Goal: Check status: Check status

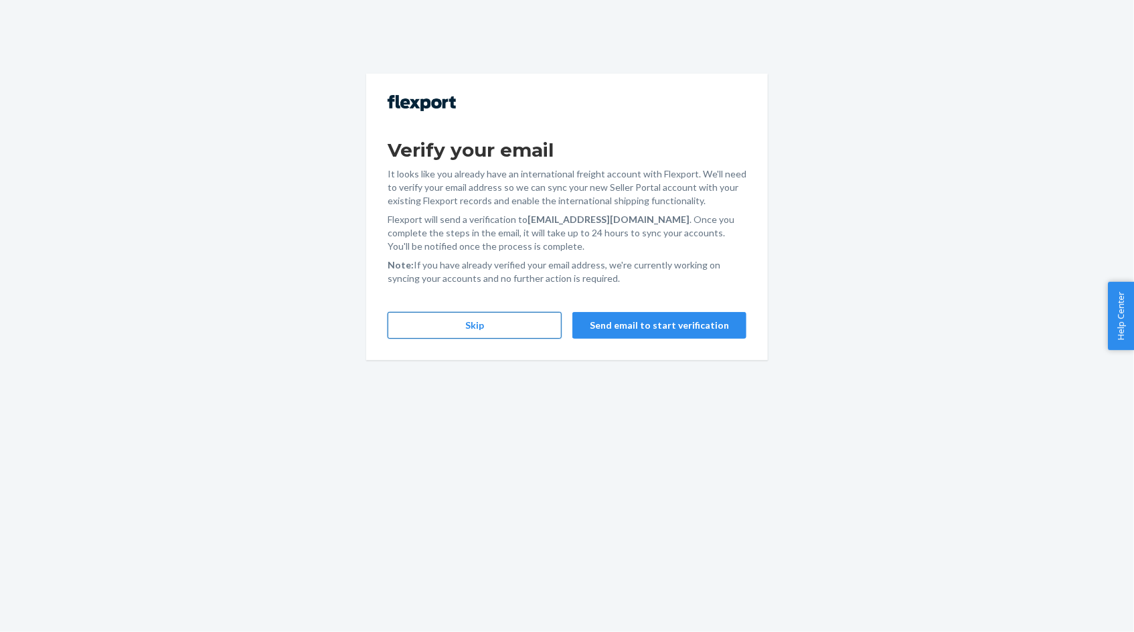
click at [515, 326] on button "Skip" at bounding box center [475, 325] width 174 height 27
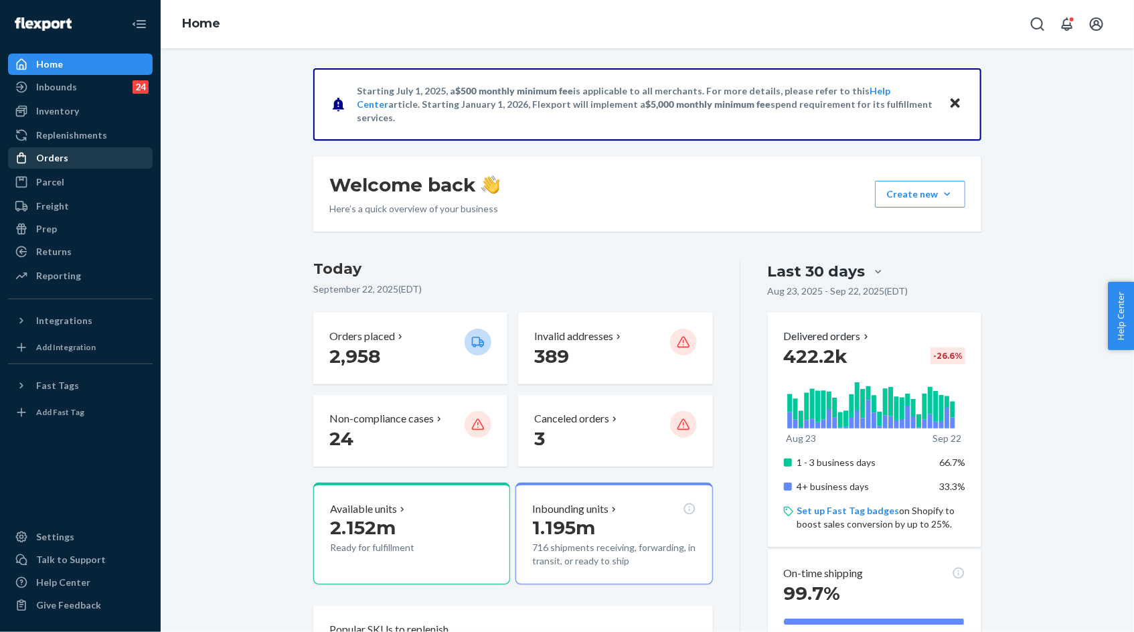
click at [72, 153] on div "Orders" at bounding box center [80, 158] width 142 height 19
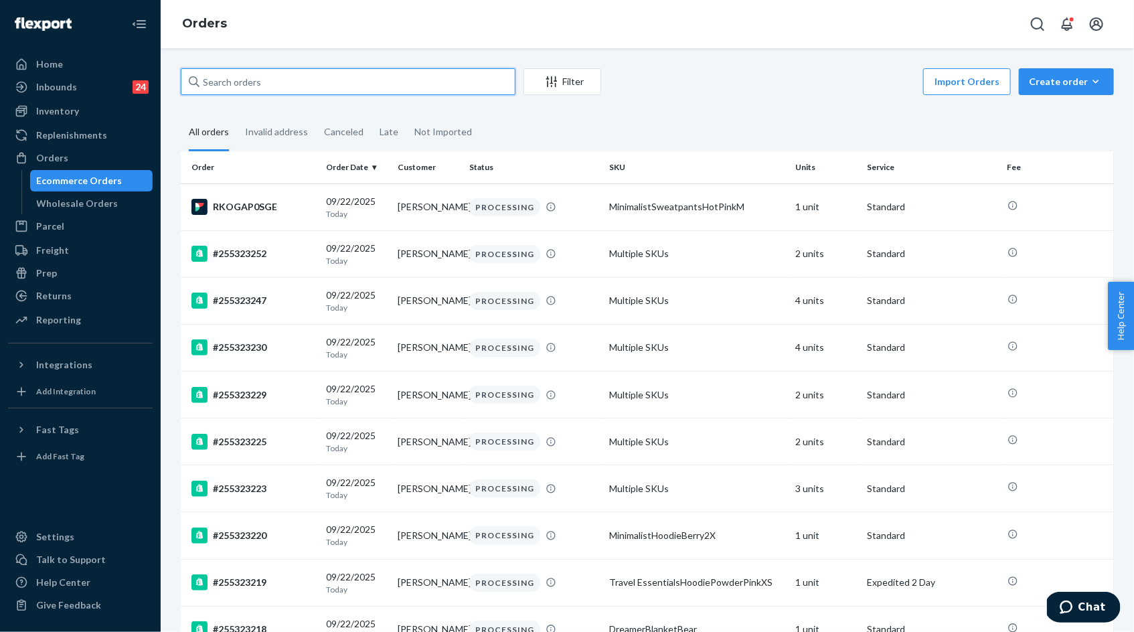
click at [252, 84] on input "text" at bounding box center [348, 81] width 335 height 27
paste input "255167343"
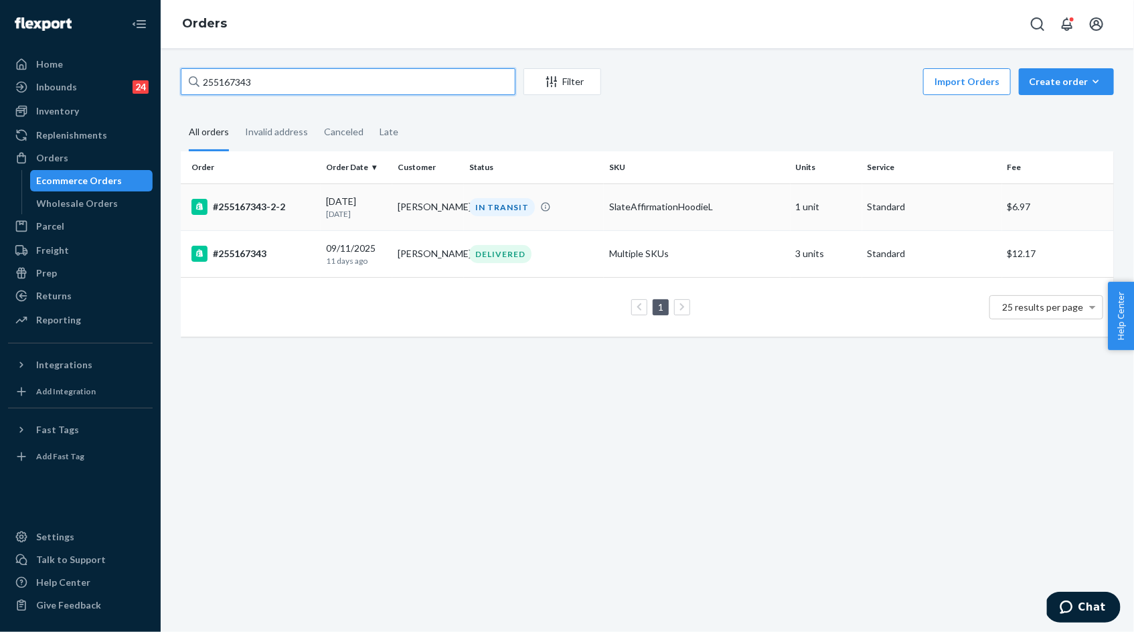
type input "255167343"
click at [361, 208] on p "[DATE]" at bounding box center [356, 213] width 61 height 11
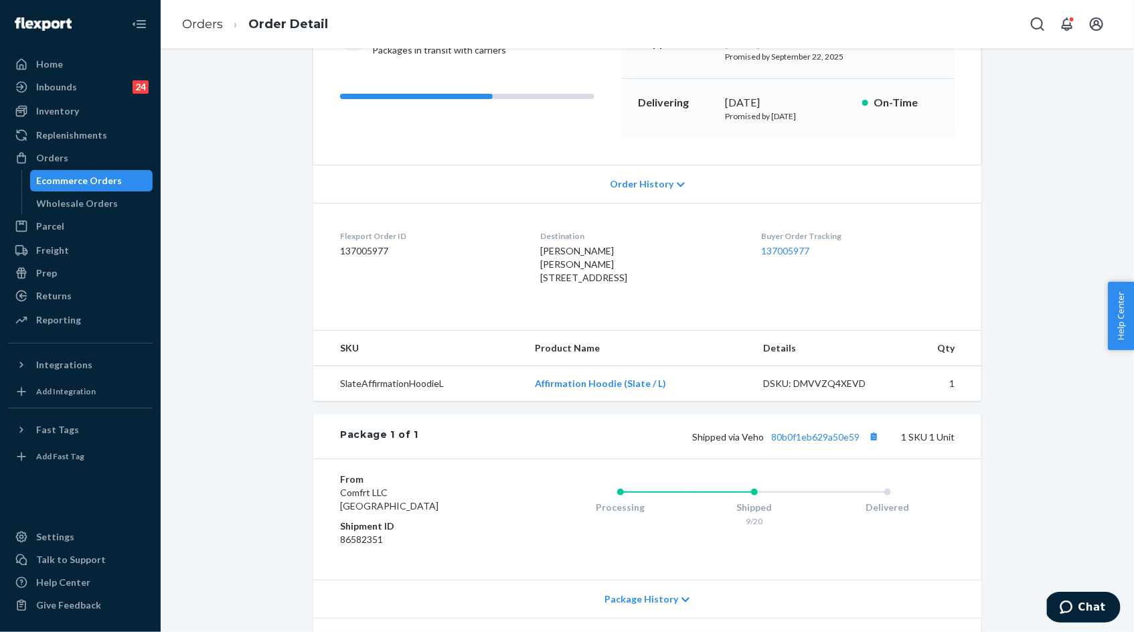
scroll to position [266, 0]
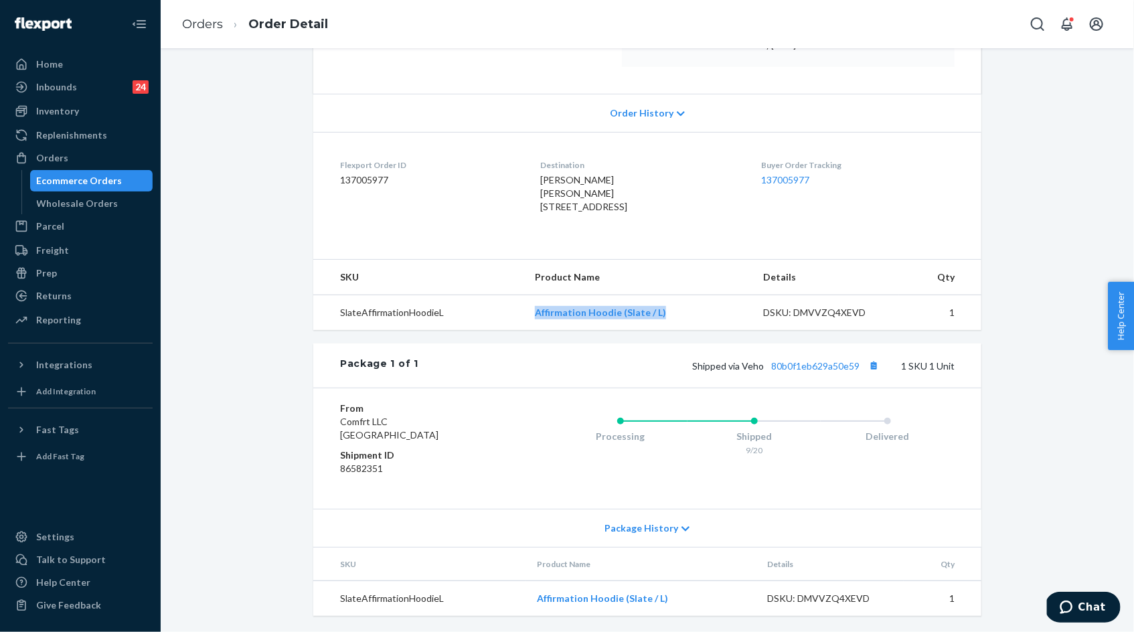
drag, startPoint x: 529, startPoint y: 319, endPoint x: 685, endPoint y: 317, distance: 156.0
click at [684, 317] on tr "SlateAffirmationHoodieL Affirmation Hoodie (Slate / L) DSKU: DMVVZQ4XEVD 1" at bounding box center [647, 312] width 668 height 35
copy tr "Affirmation Hoodie (Slate / L)"
click at [820, 365] on link "80b0f1eb629a50e59" at bounding box center [815, 365] width 88 height 11
click at [205, 33] on ol "Orders Order Detail" at bounding box center [254, 24] width 167 height 39
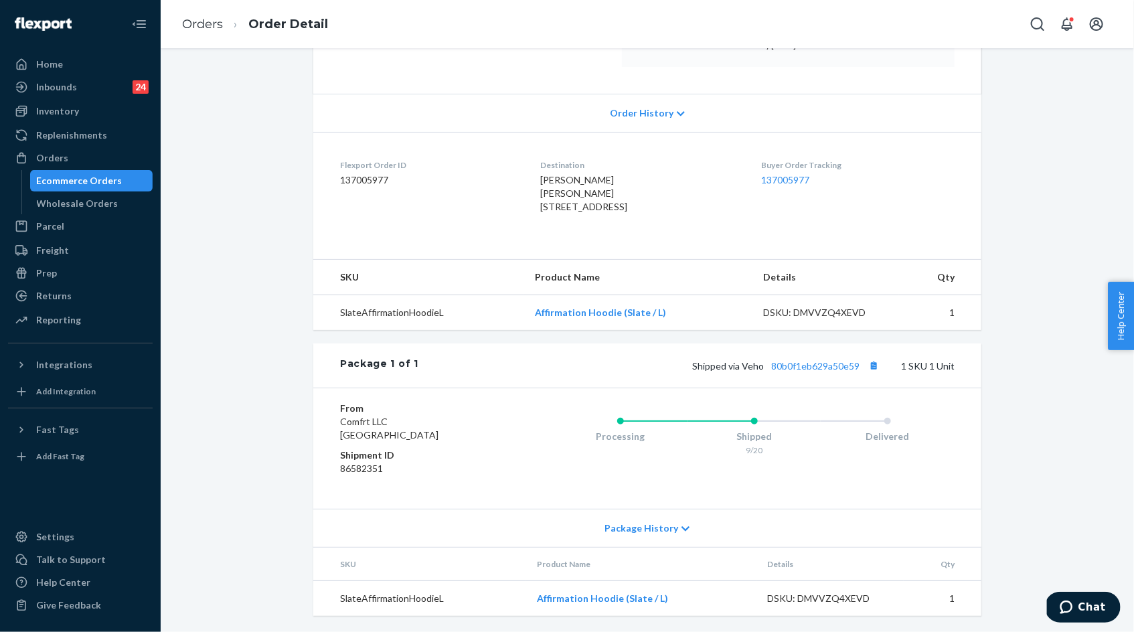
click at [199, 31] on li "Orders" at bounding box center [202, 24] width 41 height 17
click at [197, 27] on link "Orders" at bounding box center [202, 24] width 41 height 15
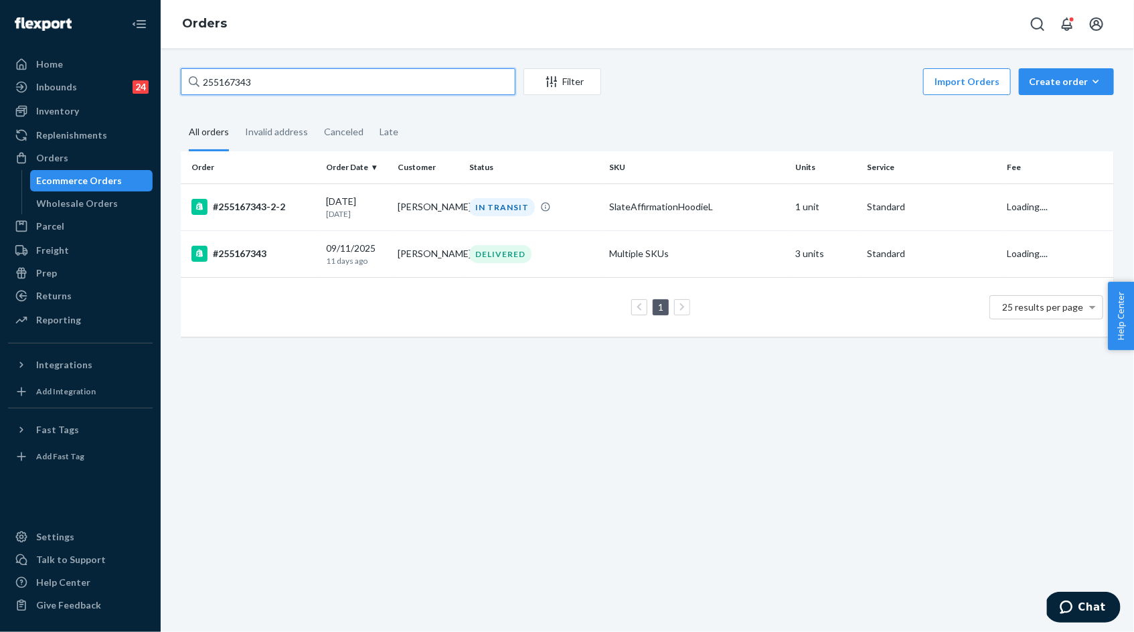
click at [294, 81] on input "255167343" at bounding box center [348, 81] width 335 height 27
paste input "098125"
click at [242, 84] on input "255098125" at bounding box center [348, 81] width 335 height 27
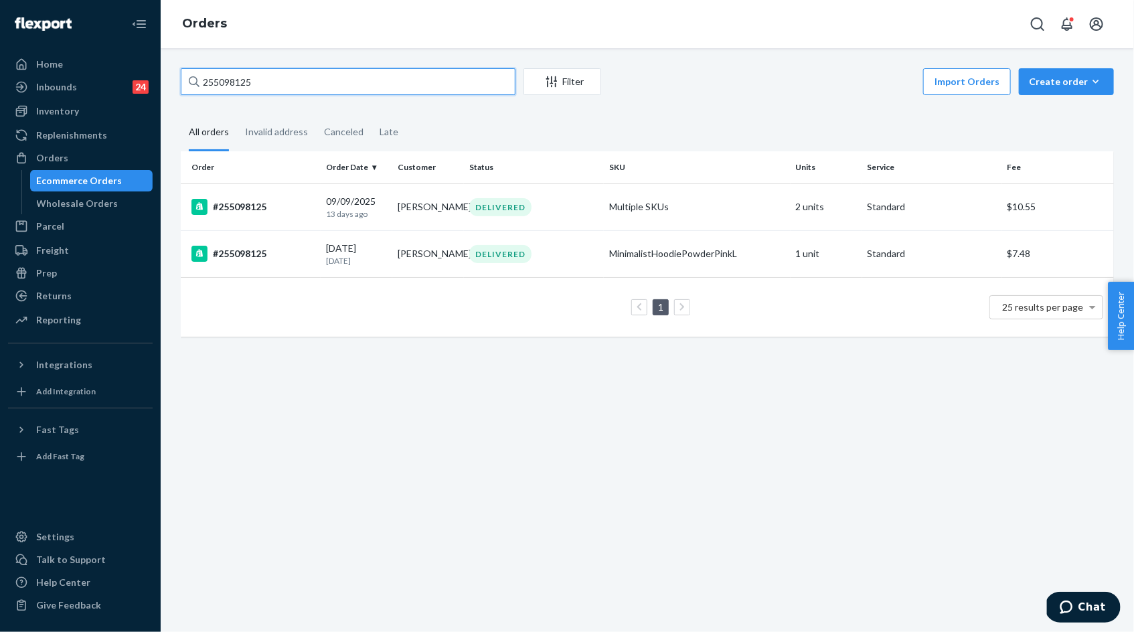
click at [242, 84] on input "255098125" at bounding box center [348, 81] width 335 height 27
paste input "222604"
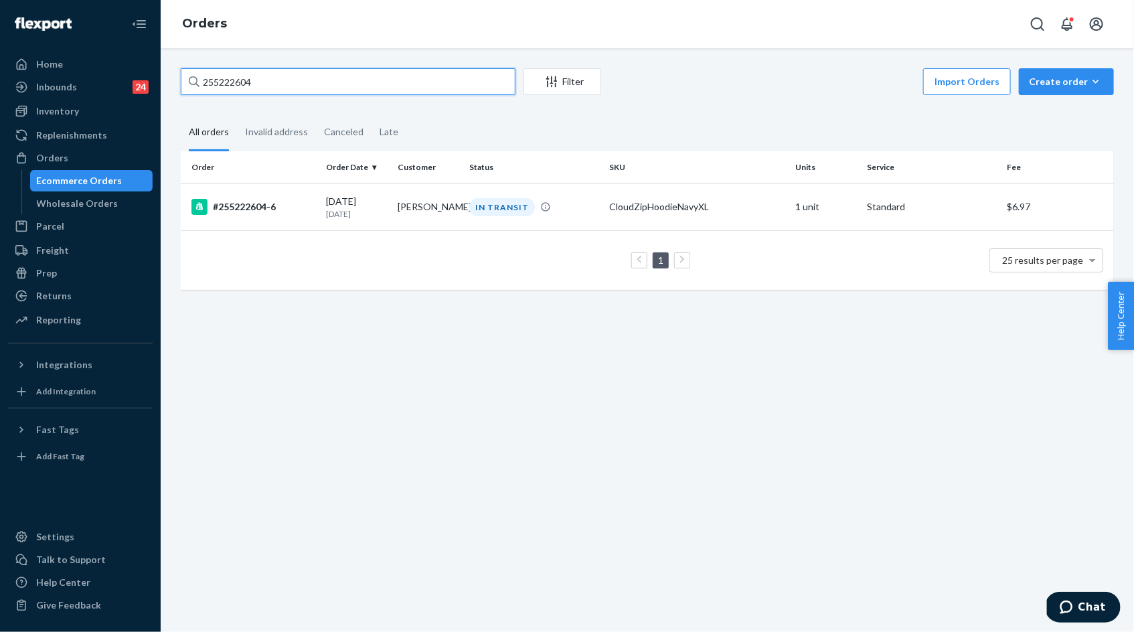
click at [254, 83] on input "255222604" at bounding box center [348, 81] width 335 height 27
paste input "3817125"
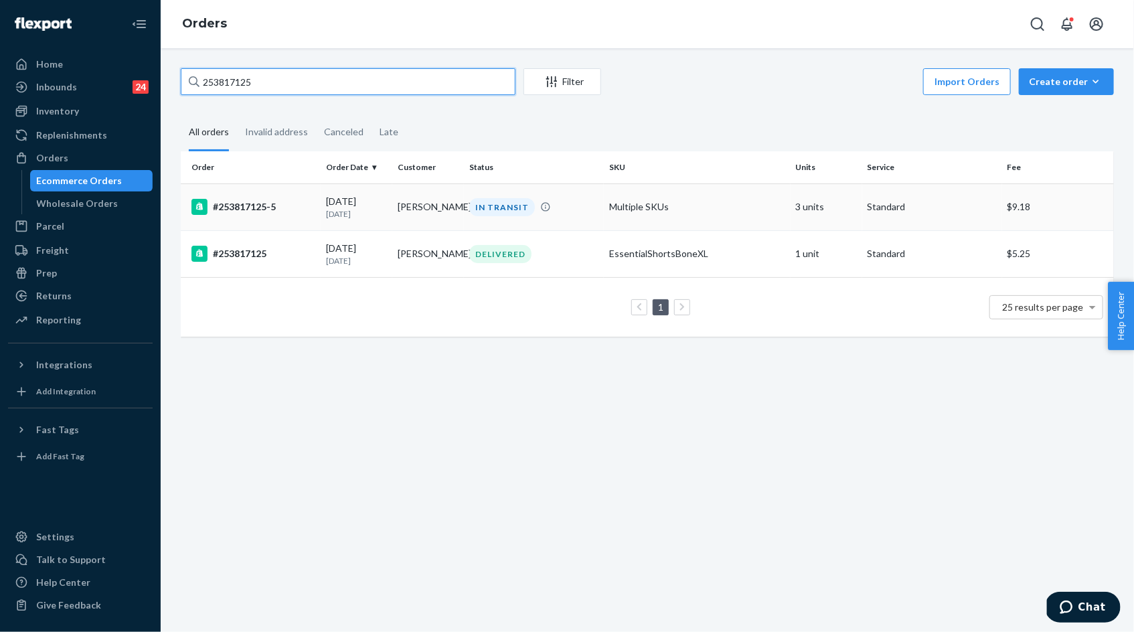
type input "253817125"
click at [355, 195] on div "[DATE] [DATE]" at bounding box center [356, 207] width 61 height 25
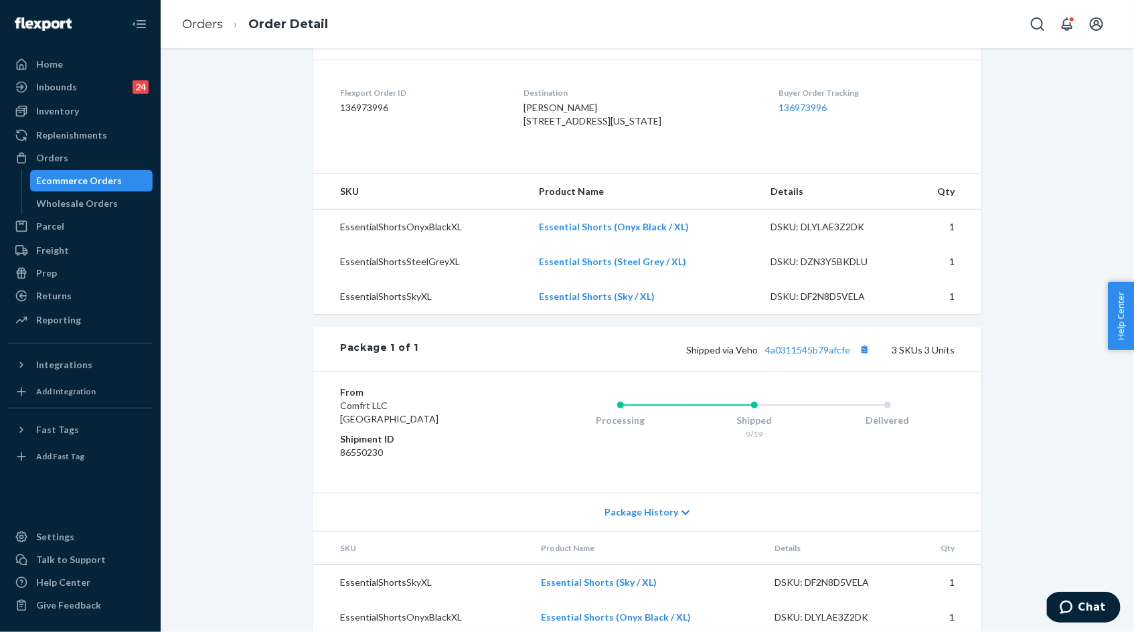
scroll to position [392, 0]
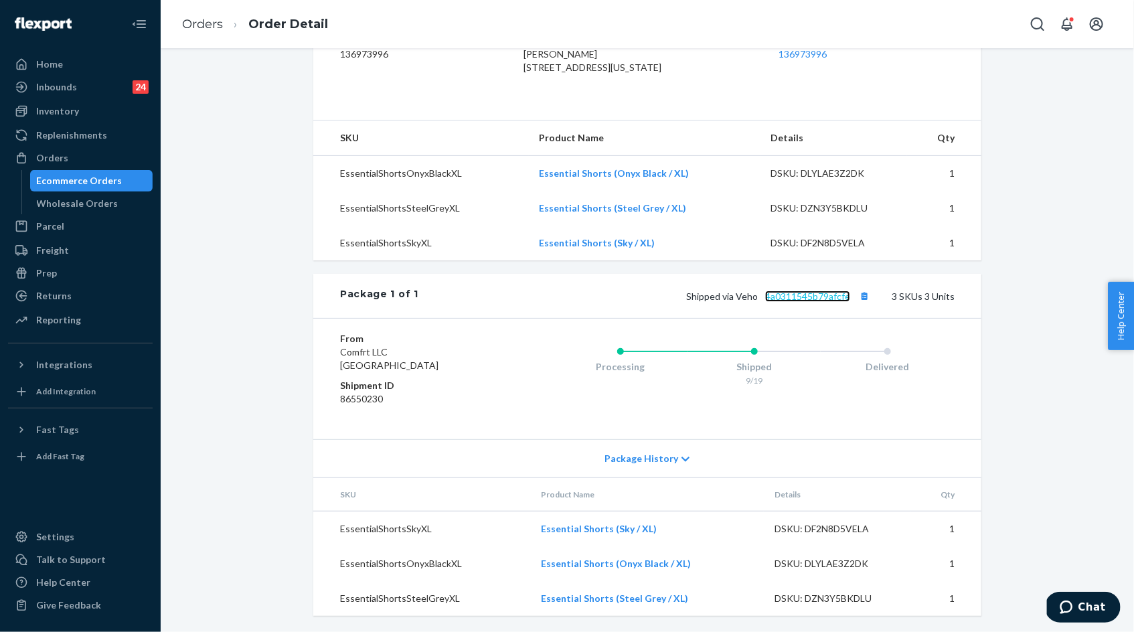
click at [804, 301] on link "4a0311545b79afcfe" at bounding box center [807, 295] width 85 height 11
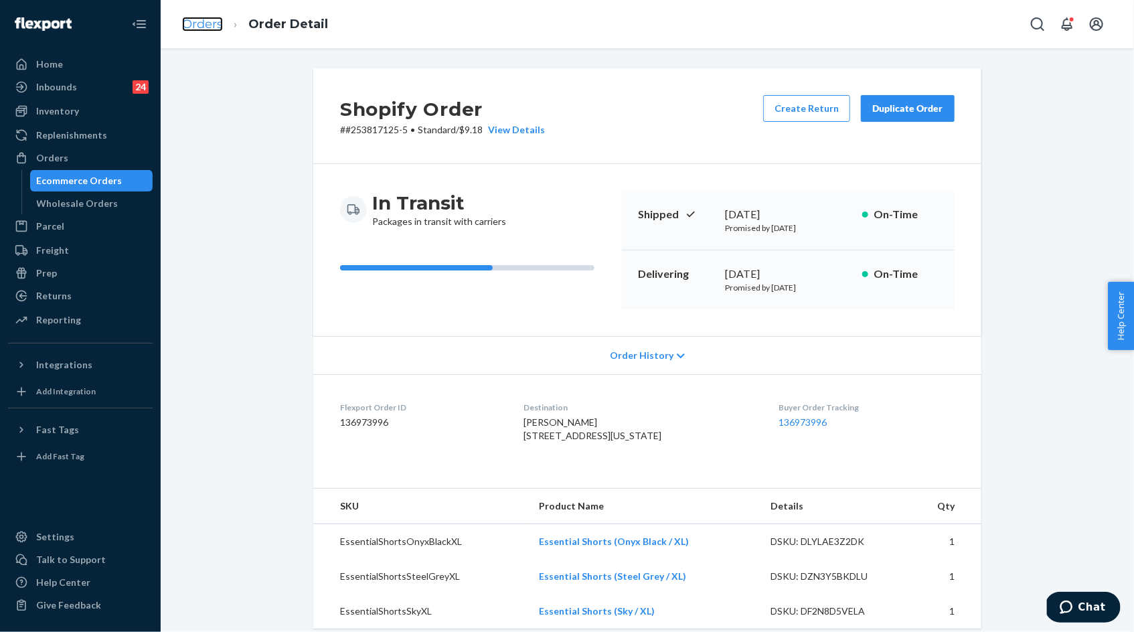
click at [216, 27] on link "Orders" at bounding box center [202, 24] width 41 height 15
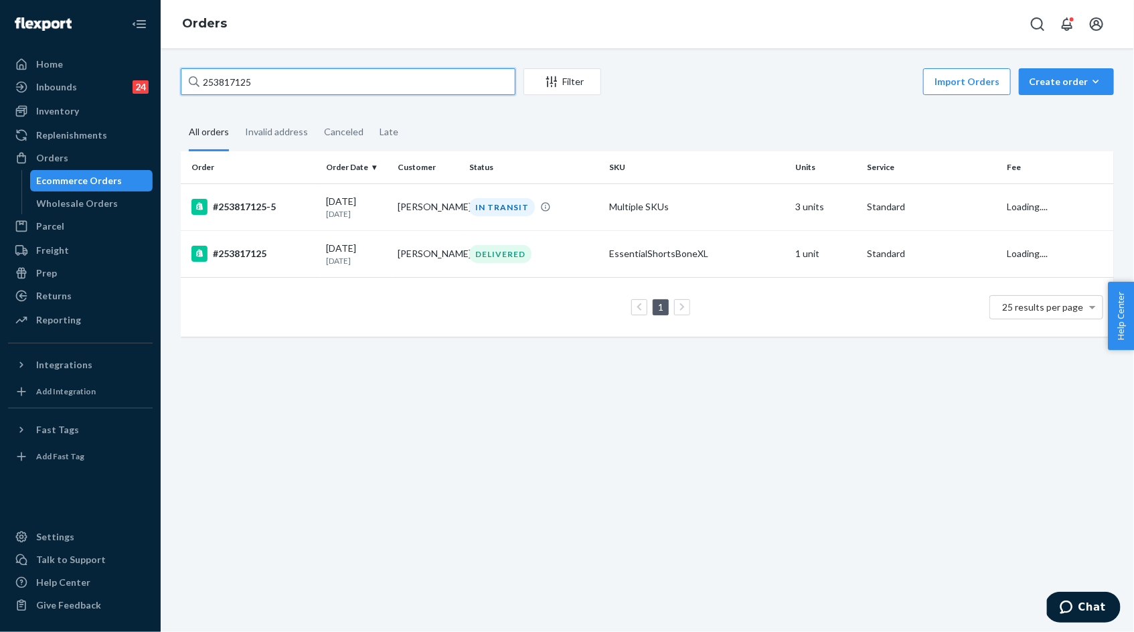
click at [240, 78] on input "253817125" at bounding box center [348, 81] width 335 height 27
paste input "#254523531"
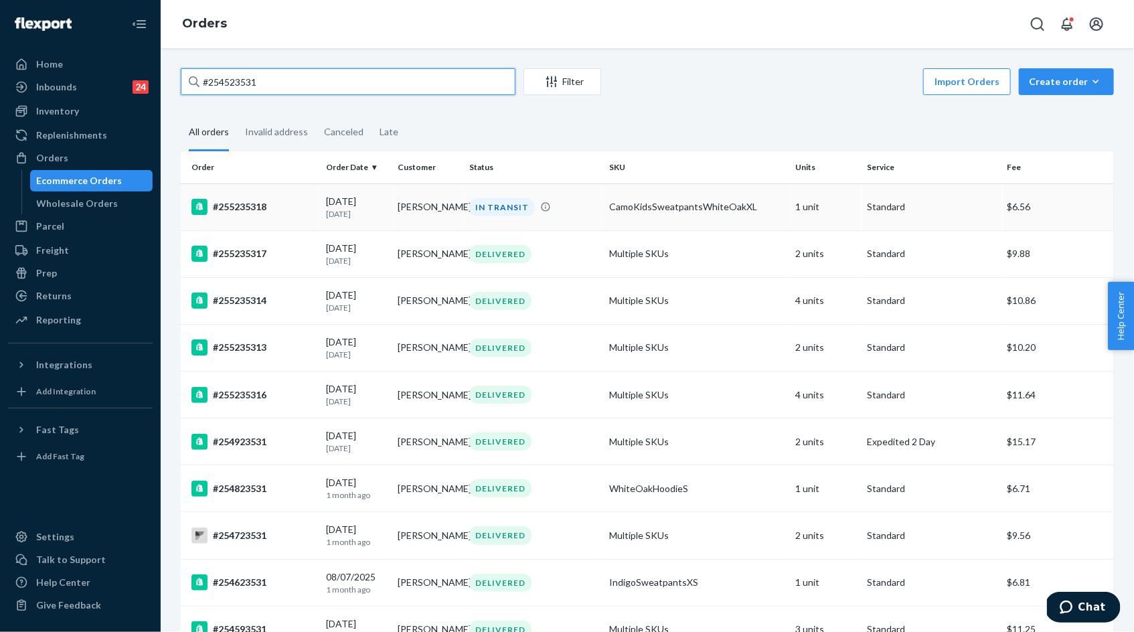
type input "#254523531"
click at [352, 206] on div "[DATE] [DATE]" at bounding box center [356, 207] width 61 height 25
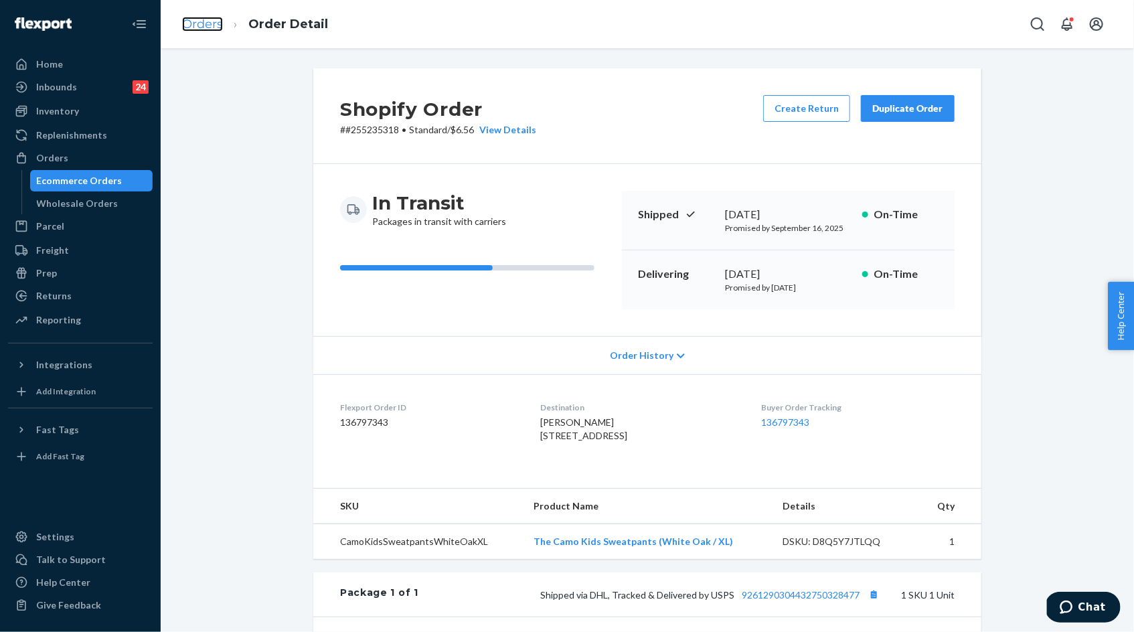
click at [212, 29] on link "Orders" at bounding box center [202, 24] width 41 height 15
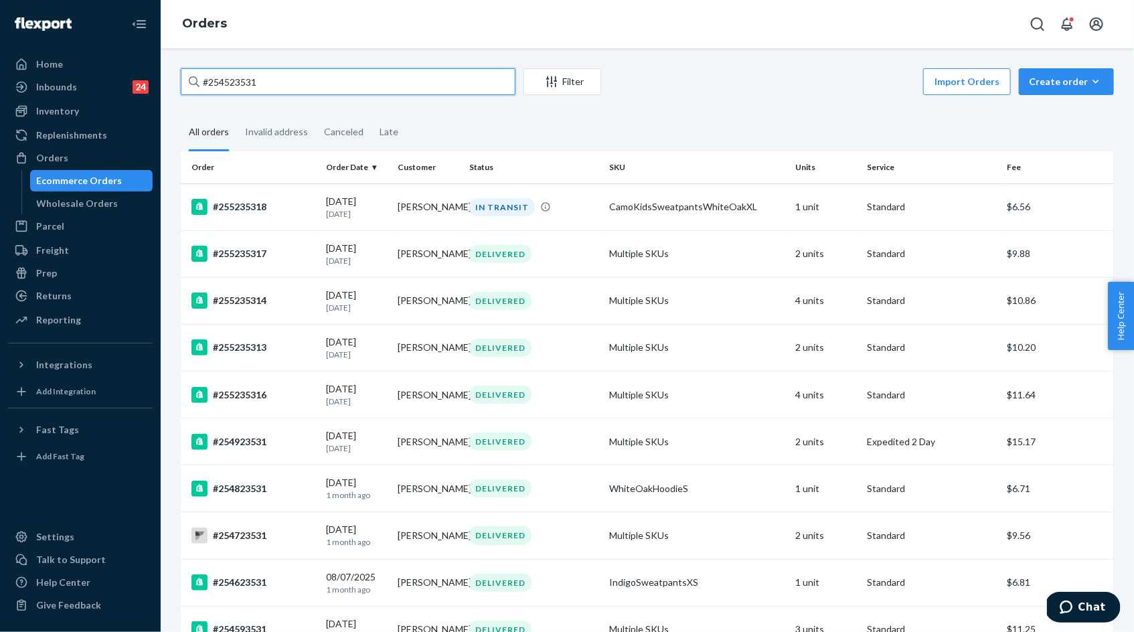
click at [242, 84] on input "#254523531" at bounding box center [348, 81] width 335 height 27
paste input "#"
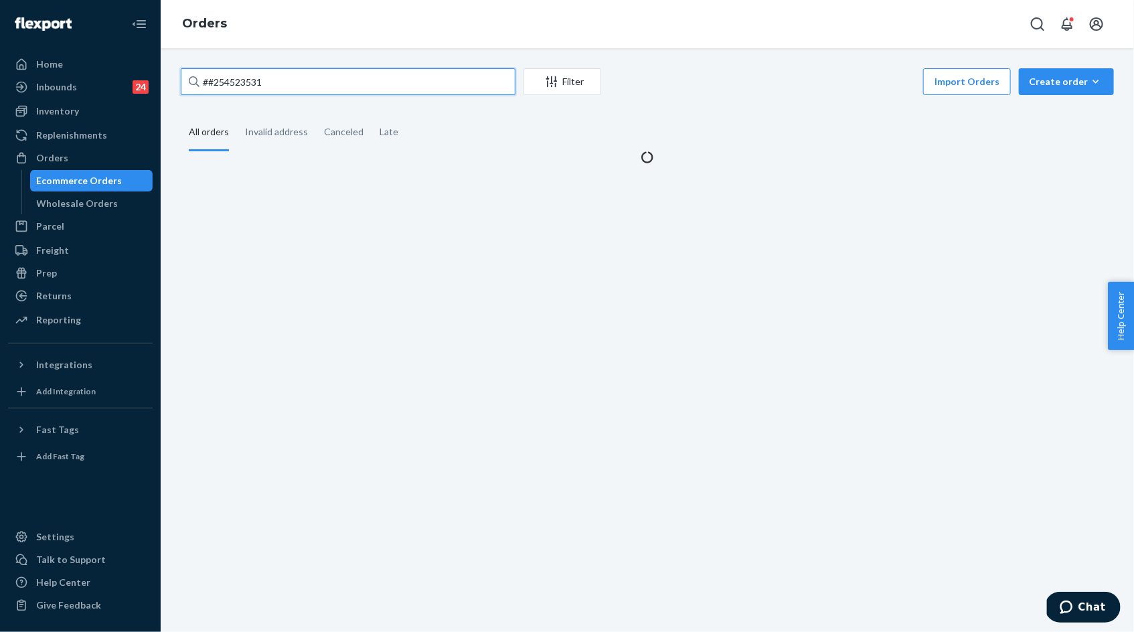
click at [231, 84] on input "##254523531" at bounding box center [348, 81] width 335 height 27
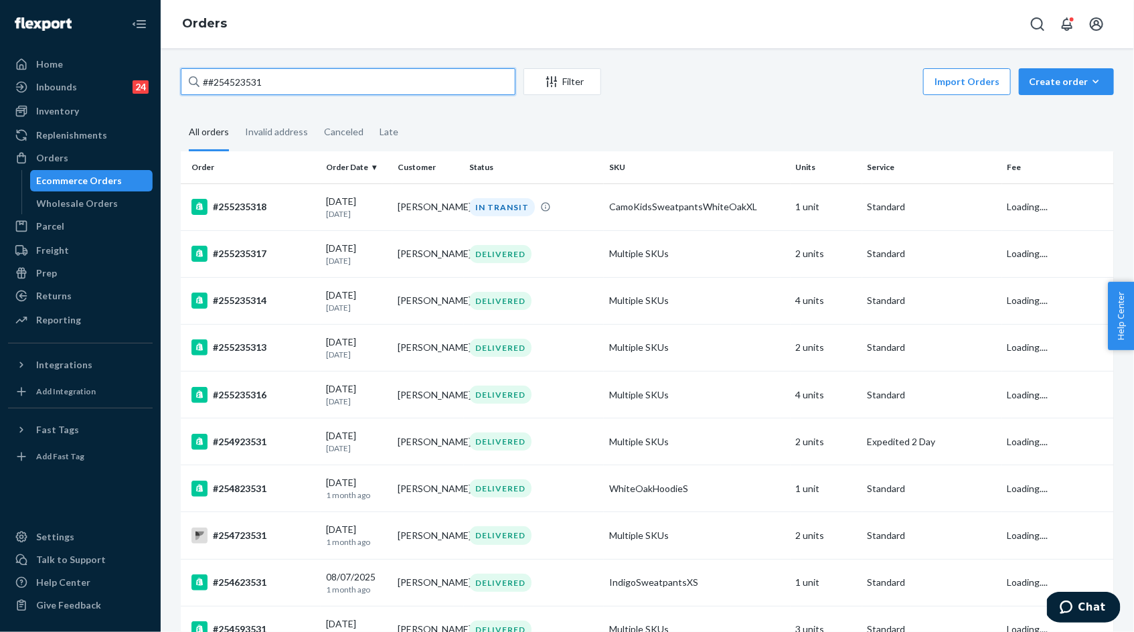
click at [231, 84] on input "##254523531" at bounding box center [348, 81] width 335 height 27
paste input "text"
click at [237, 78] on input "#254523531" at bounding box center [348, 81] width 335 height 27
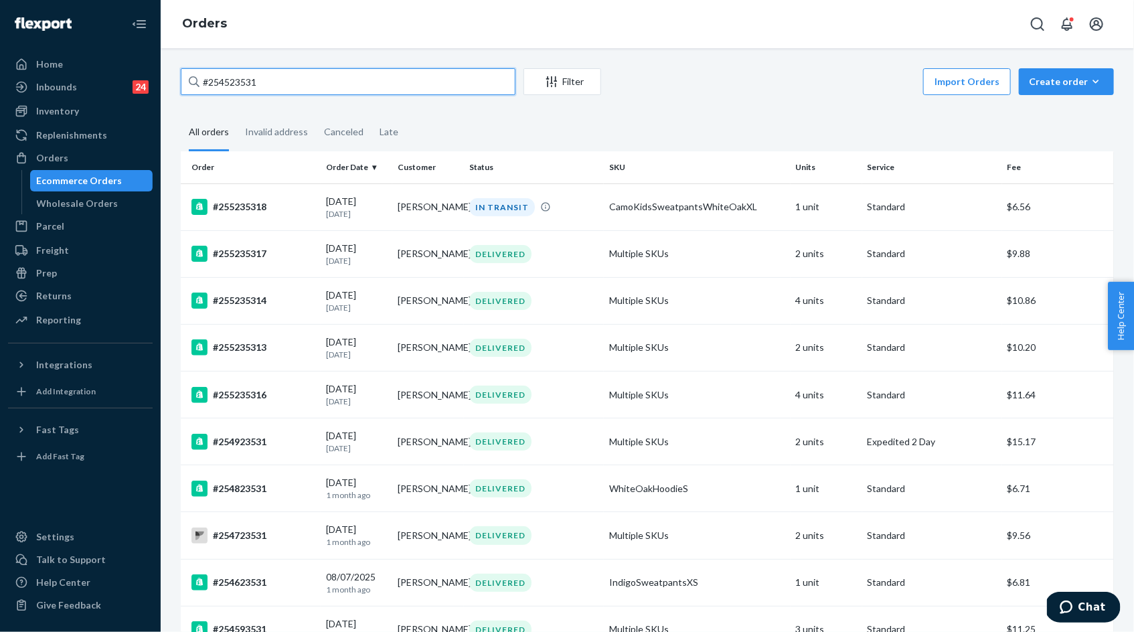
paste input "254502284"
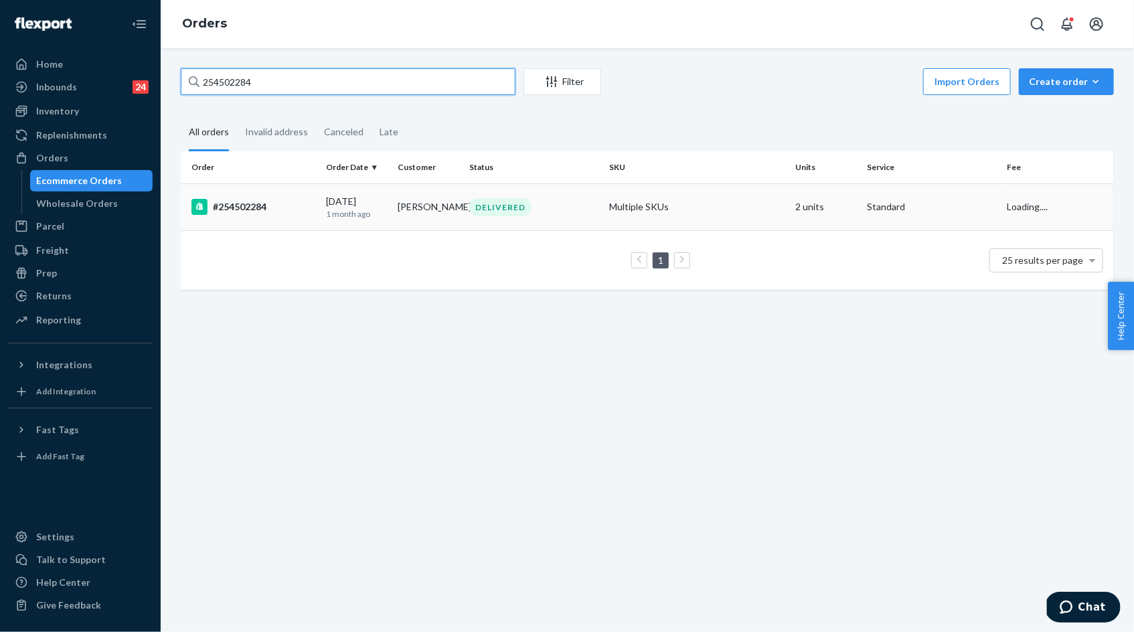
type input "254502284"
click at [347, 207] on div "[DATE] [DATE]" at bounding box center [356, 207] width 61 height 25
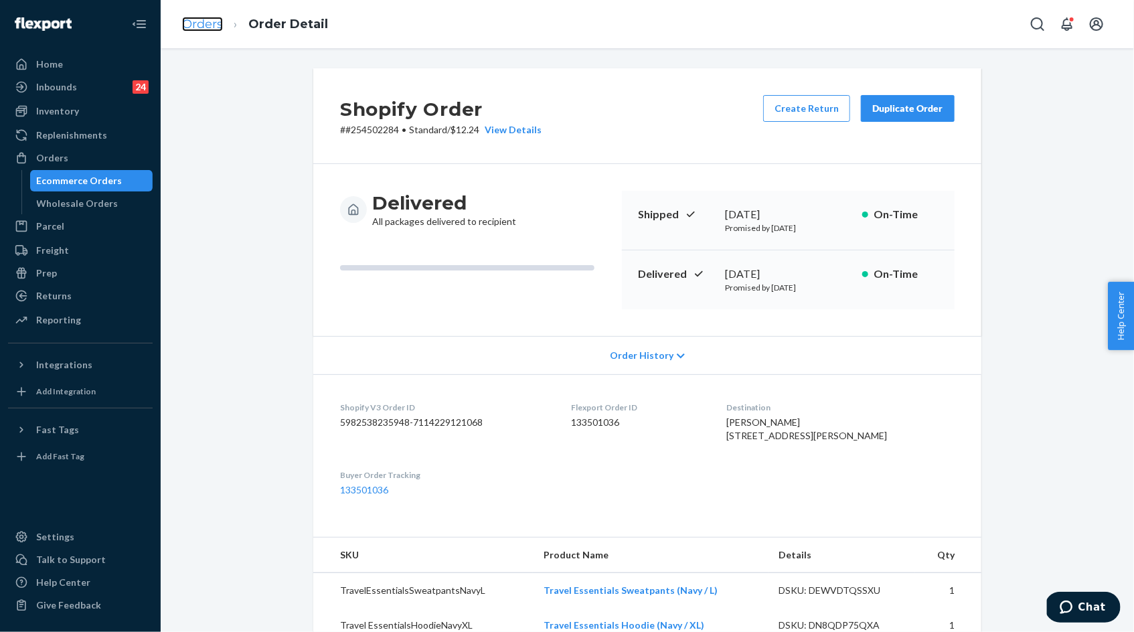
click at [200, 22] on link "Orders" at bounding box center [202, 24] width 41 height 15
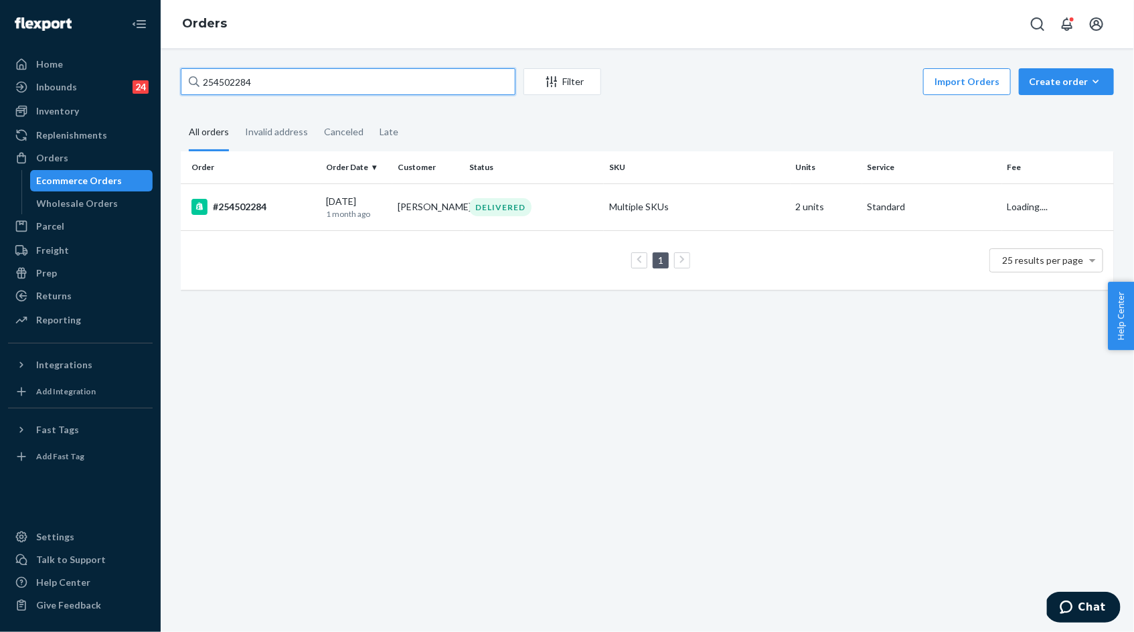
click at [224, 72] on input "254502284" at bounding box center [348, 81] width 335 height 27
click at [224, 78] on input "254502284" at bounding box center [348, 81] width 335 height 27
paste input "148997"
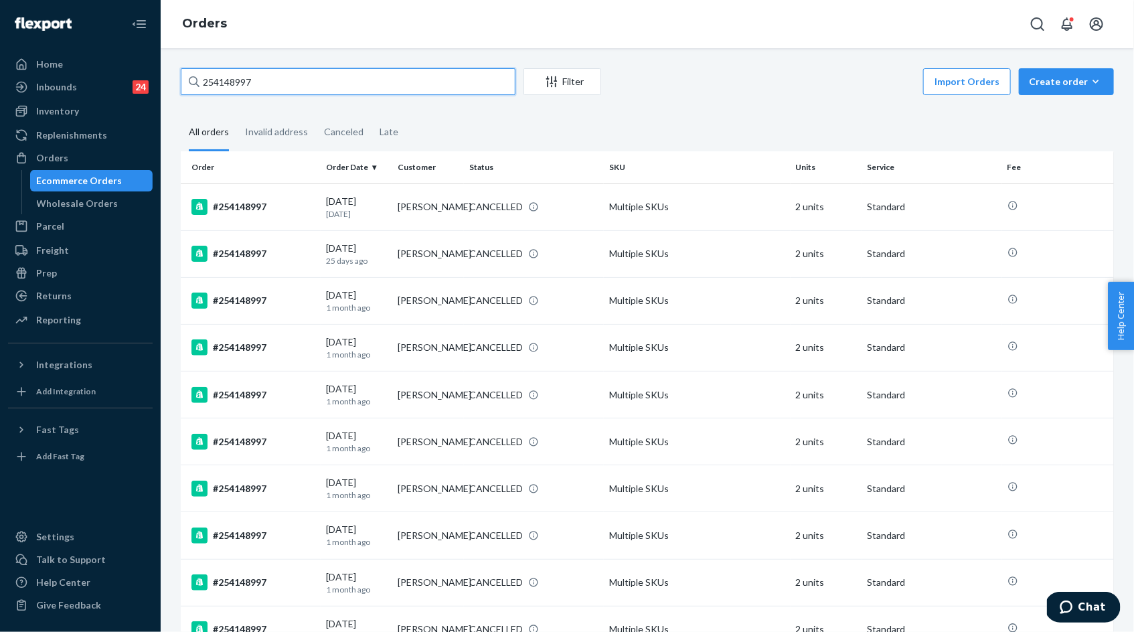
type input "254148997"
